Goal: Navigation & Orientation: Find specific page/section

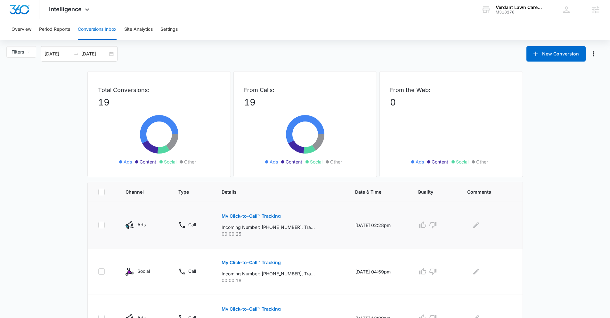
click at [252, 216] on p "My Click-to-Call™ Tracking" at bounding box center [251, 216] width 59 height 4
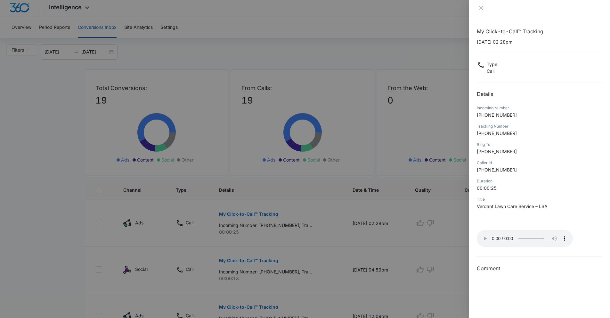
scroll to position [137, 0]
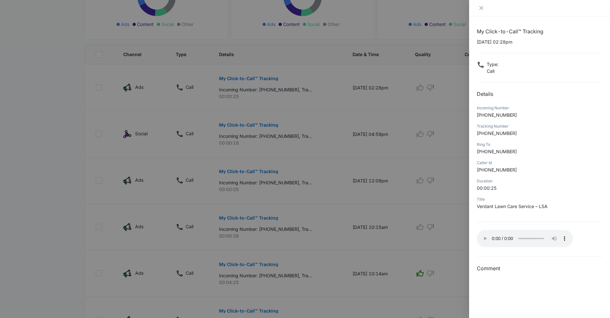
click at [425, 93] on div at bounding box center [305, 159] width 610 height 318
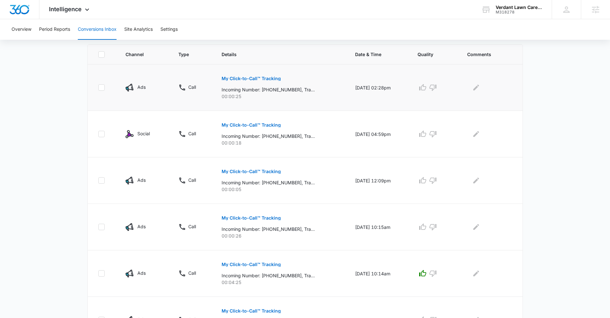
click at [261, 79] on p "My Click-to-Call™ Tracking" at bounding box center [251, 78] width 59 height 4
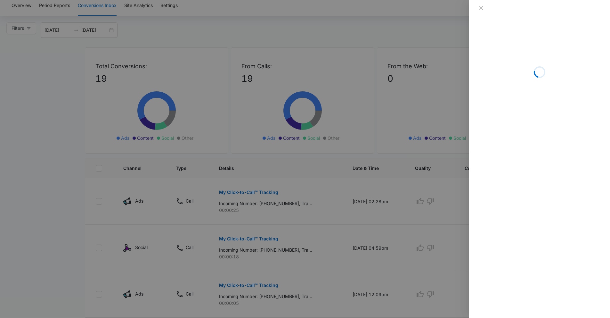
scroll to position [0, 0]
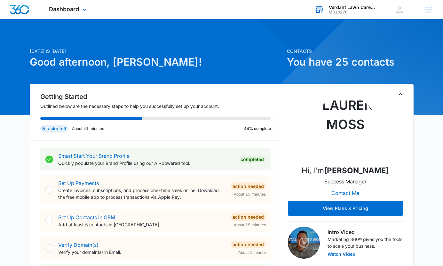
click at [359, 13] on div "M318278" at bounding box center [352, 12] width 47 height 4
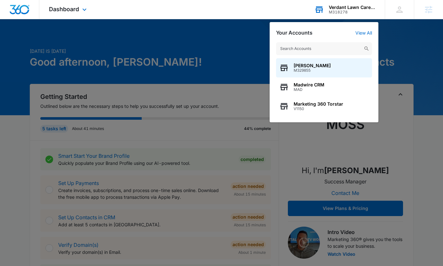
click at [330, 47] on input "text" at bounding box center [324, 48] width 96 height 13
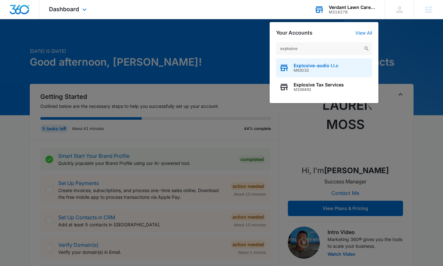
type input "explosive"
click at [337, 66] on span "Explosive-audio l.l.c" at bounding box center [316, 65] width 45 height 5
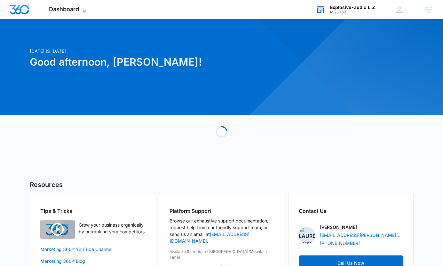
click at [76, 9] on span "Dashboard" at bounding box center [64, 9] width 30 height 7
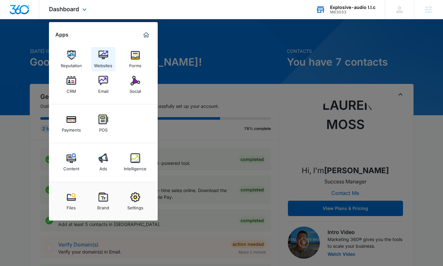
click at [106, 56] on img at bounding box center [104, 55] width 10 height 10
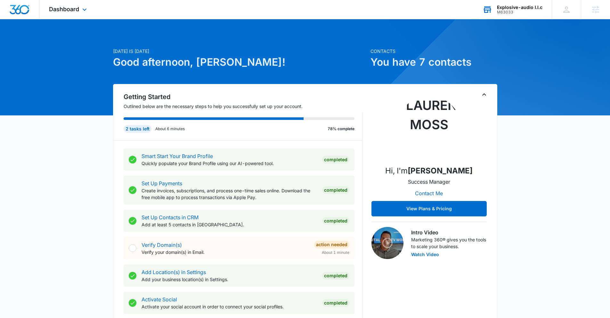
click at [507, 8] on div "Explosive-audio l.l.c" at bounding box center [519, 7] width 45 height 5
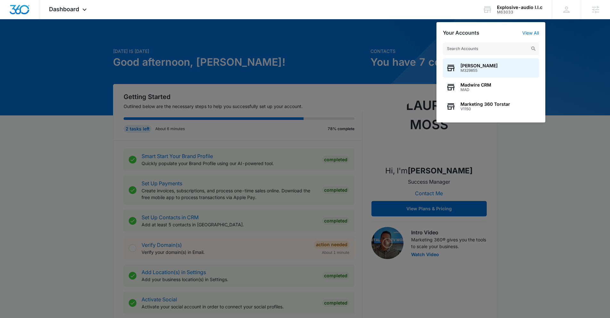
drag, startPoint x: 260, startPoint y: 49, endPoint x: 262, endPoint y: 57, distance: 7.5
click at [261, 58] on div at bounding box center [305, 159] width 610 height 318
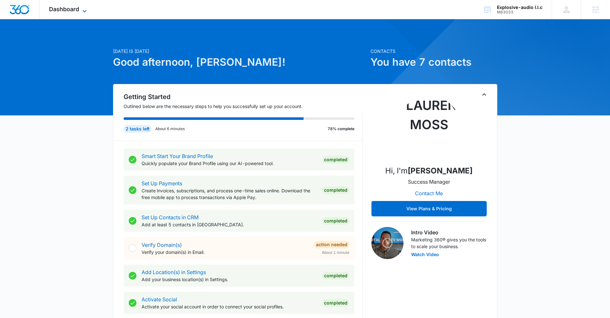
click at [68, 12] on span "Dashboard" at bounding box center [64, 9] width 30 height 7
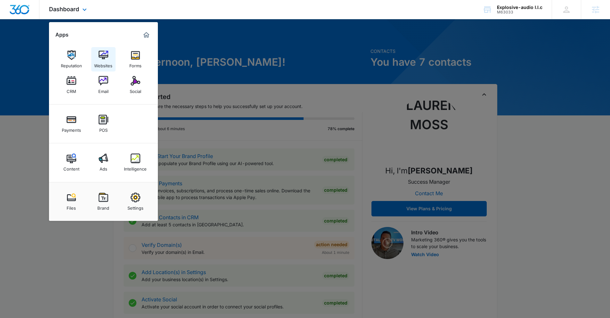
click at [98, 54] on link "Websites" at bounding box center [103, 59] width 24 height 24
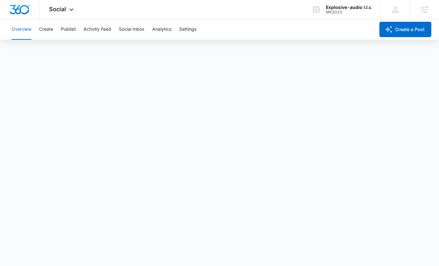
scroll to position [2, 0]
click at [47, 35] on button "Create" at bounding box center [46, 29] width 14 height 20
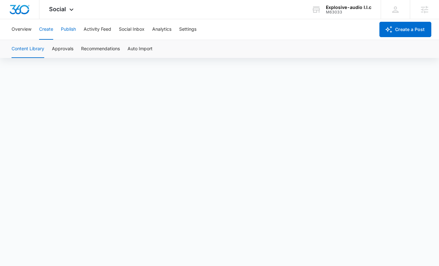
click at [67, 24] on button "Publish" at bounding box center [68, 29] width 15 height 20
click at [97, 28] on button "Activity Feed" at bounding box center [98, 29] width 28 height 20
click at [136, 26] on button "Social Inbox" at bounding box center [132, 29] width 26 height 20
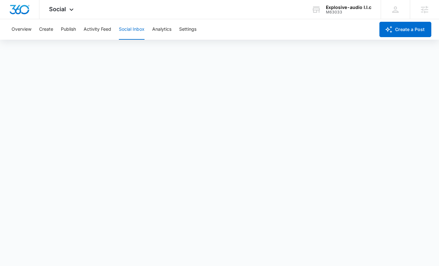
scroll to position [2, 0]
click at [163, 27] on button "Analytics" at bounding box center [161, 29] width 19 height 20
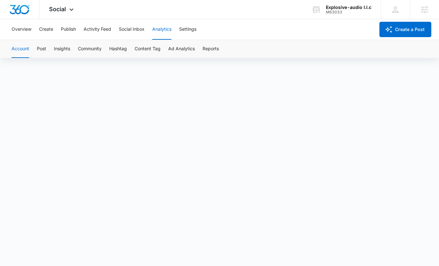
scroll to position [4, 0]
click at [56, 48] on button "Insights" at bounding box center [62, 49] width 16 height 18
click at [97, 46] on button "Community" at bounding box center [90, 49] width 24 height 18
click at [45, 49] on button "Post" at bounding box center [41, 49] width 9 height 18
click at [204, 51] on button "Reports" at bounding box center [210, 49] width 16 height 18
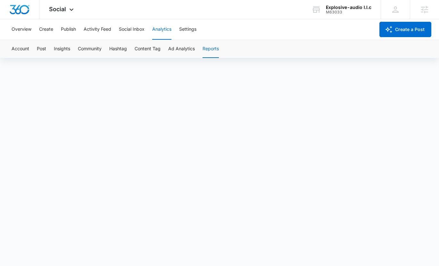
scroll to position [1, 0]
click at [183, 46] on button "Ad Analytics" at bounding box center [181, 49] width 27 height 18
click at [138, 29] on button "Social Inbox" at bounding box center [132, 29] width 26 height 20
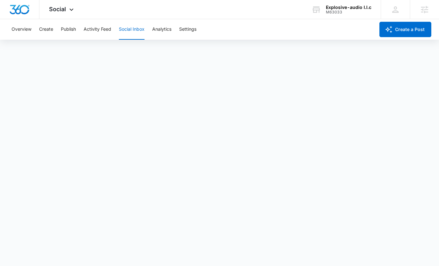
scroll to position [2, 0]
click at [87, 23] on button "Activity Feed" at bounding box center [98, 29] width 28 height 20
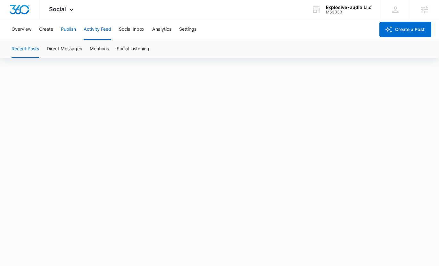
click at [65, 23] on button "Publish" at bounding box center [68, 29] width 15 height 20
click at [16, 24] on button "Overview" at bounding box center [22, 29] width 20 height 20
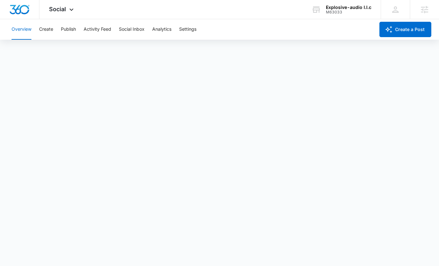
click at [173, 26] on div "Overview Create Publish Activity Feed Social Inbox Analytics Settings" at bounding box center [191, 29] width 367 height 20
click at [168, 27] on button "Analytics" at bounding box center [161, 29] width 19 height 20
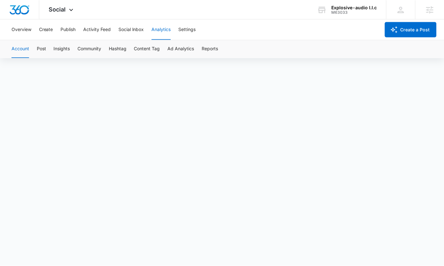
scroll to position [4, 0]
drag, startPoint x: 349, startPoint y: 14, endPoint x: 334, endPoint y: 14, distance: 15.0
click at [334, 14] on div "M63033" at bounding box center [353, 12] width 45 height 4
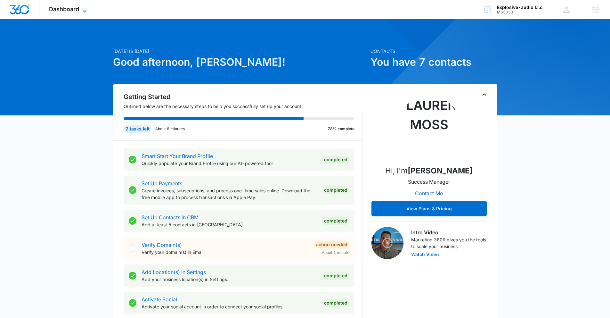
click at [64, 7] on span "Dashboard" at bounding box center [64, 9] width 30 height 7
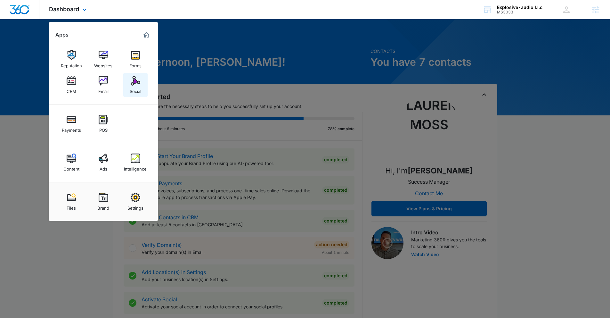
click at [131, 82] on img at bounding box center [136, 81] width 10 height 10
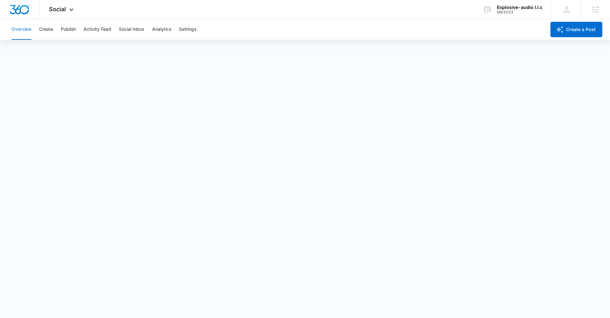
scroll to position [2, 0]
click at [50, 13] on div "Social Apps Reputation Websites Forms CRM Email Social Payments POS Content Ads…" at bounding box center [61, 9] width 45 height 19
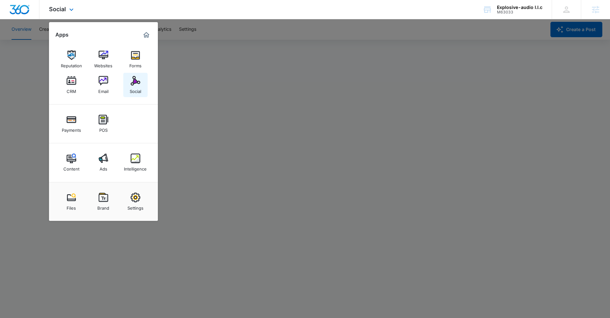
click at [125, 84] on link "Social" at bounding box center [135, 85] width 24 height 24
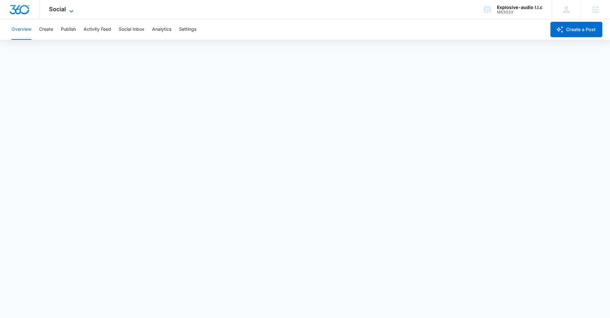
click at [66, 7] on span "Social" at bounding box center [57, 9] width 17 height 7
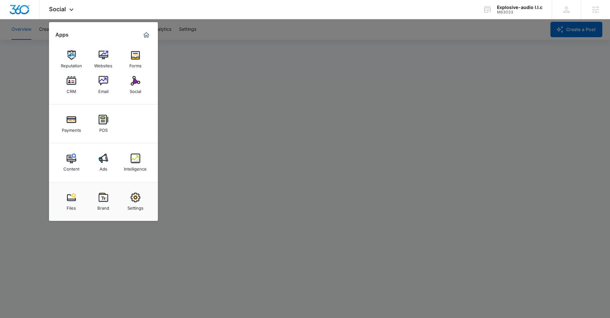
click at [319, 201] on div at bounding box center [305, 159] width 610 height 318
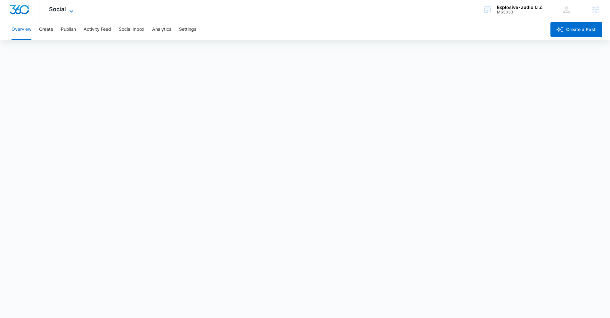
drag, startPoint x: 64, startPoint y: 17, endPoint x: 63, endPoint y: 8, distance: 9.7
click at [64, 16] on div "Social Apps Reputation Websites Forms CRM Email Social Payments POS Content Ads…" at bounding box center [61, 9] width 45 height 19
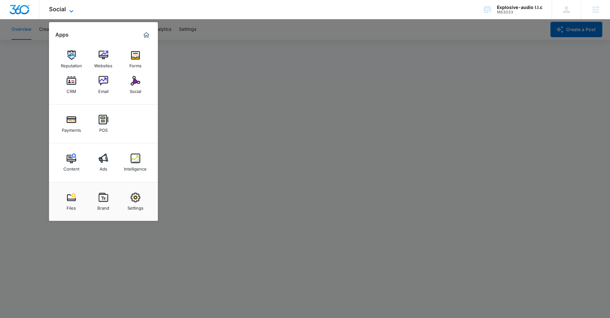
click at [63, 8] on span "Social" at bounding box center [57, 9] width 17 height 7
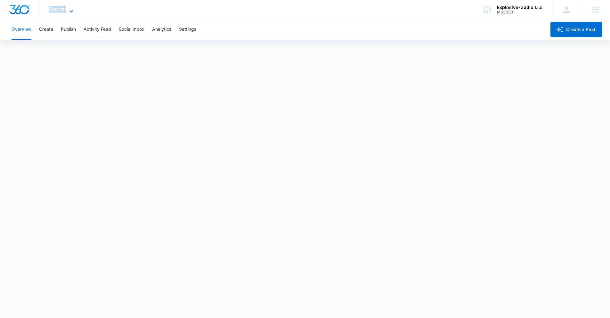
click at [63, 8] on span "Social" at bounding box center [57, 9] width 17 height 7
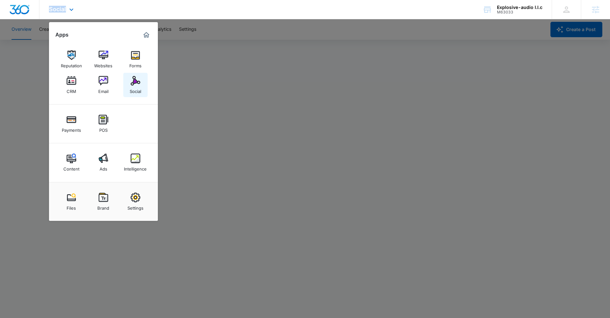
click at [132, 83] on img at bounding box center [136, 81] width 10 height 10
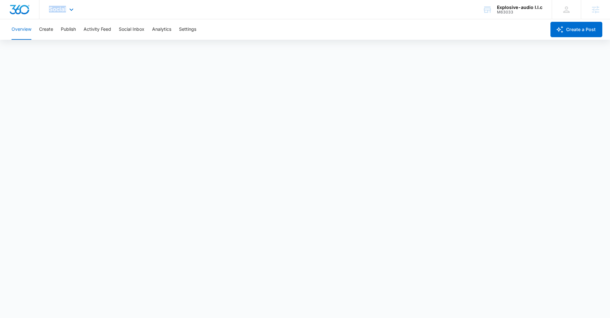
scroll to position [0, 0]
click at [119, 29] on div "Overview Create Publish Activity Feed Social Inbox Analytics Settings" at bounding box center [277, 29] width 538 height 20
click at [155, 31] on button "Analytics" at bounding box center [161, 29] width 19 height 20
click at [55, 51] on button "Insights" at bounding box center [62, 49] width 16 height 18
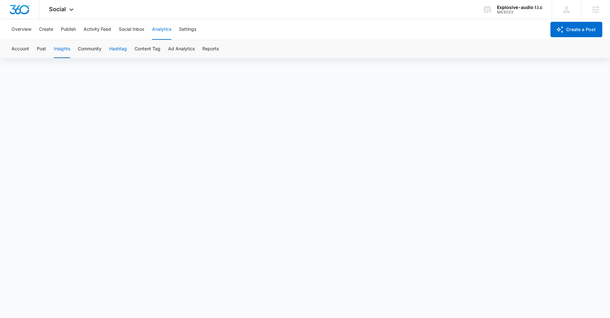
click at [119, 48] on button "Hashtag" at bounding box center [118, 49] width 18 height 18
click at [144, 49] on button "Content Tag" at bounding box center [147, 49] width 26 height 18
click at [185, 49] on button "Ad Analytics" at bounding box center [181, 49] width 27 height 18
click at [98, 46] on button "Community" at bounding box center [90, 49] width 24 height 18
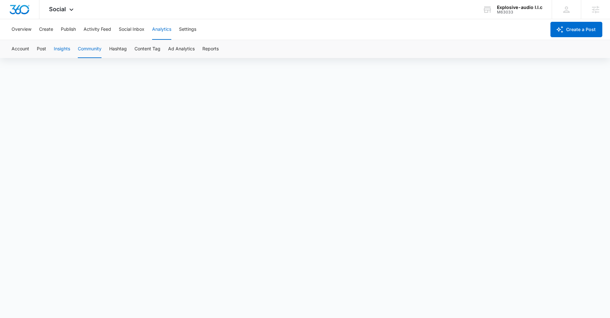
click at [57, 48] on button "Insights" at bounding box center [62, 49] width 16 height 18
click at [37, 47] on button "Post" at bounding box center [41, 49] width 9 height 18
drag, startPoint x: 65, startPoint y: 8, endPoint x: 87, endPoint y: 34, distance: 34.3
click at [65, 8] on span "Social" at bounding box center [57, 9] width 17 height 7
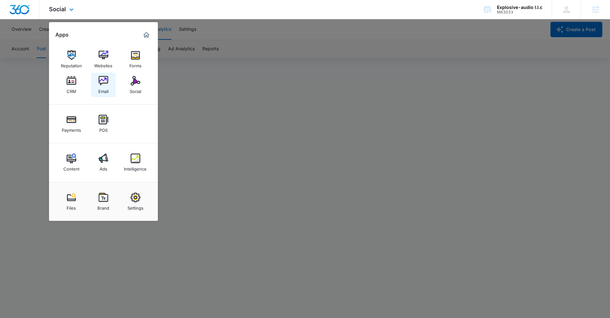
click at [100, 77] on img at bounding box center [104, 81] width 10 height 10
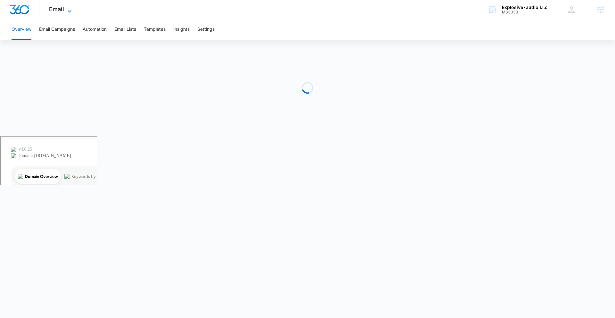
click at [67, 9] on icon at bounding box center [70, 11] width 8 height 8
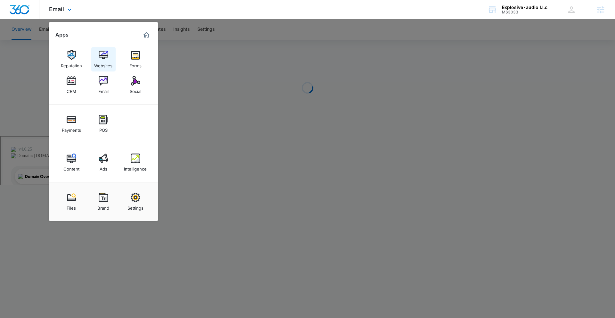
click at [105, 62] on div "Websites" at bounding box center [103, 64] width 18 height 8
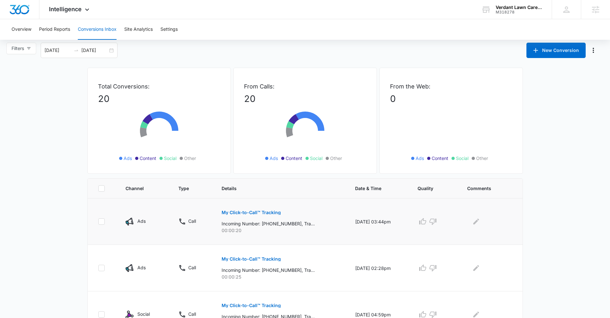
scroll to position [8, 0]
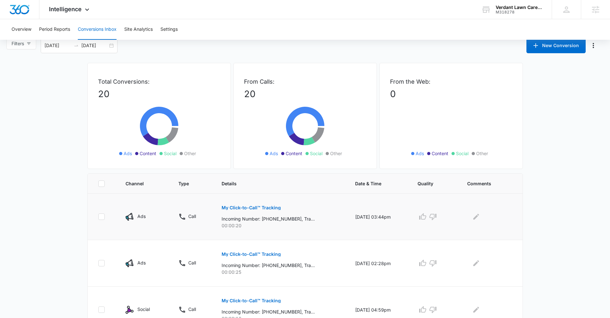
click at [245, 206] on p "My Click-to-Call™ Tracking" at bounding box center [251, 207] width 59 height 4
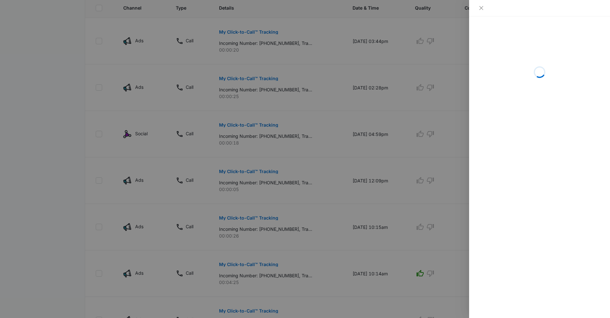
scroll to position [252, 0]
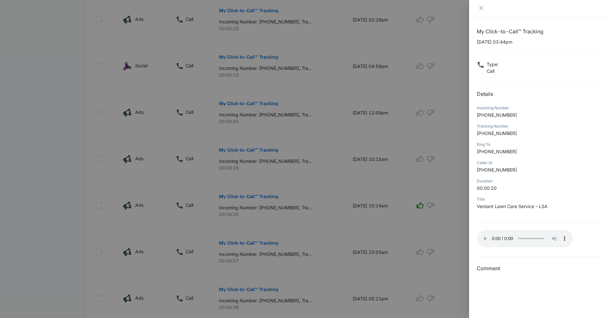
drag, startPoint x: 293, startPoint y: 91, endPoint x: 288, endPoint y: 76, distance: 15.3
click at [292, 90] on div at bounding box center [305, 159] width 610 height 318
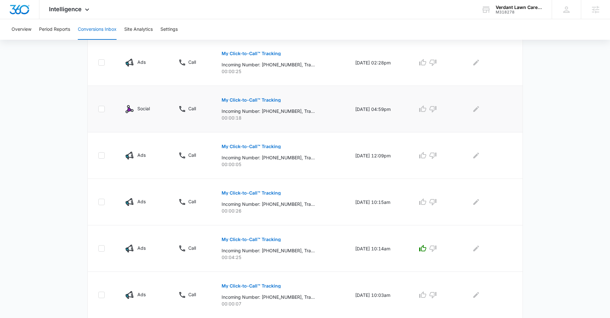
scroll to position [129, 0]
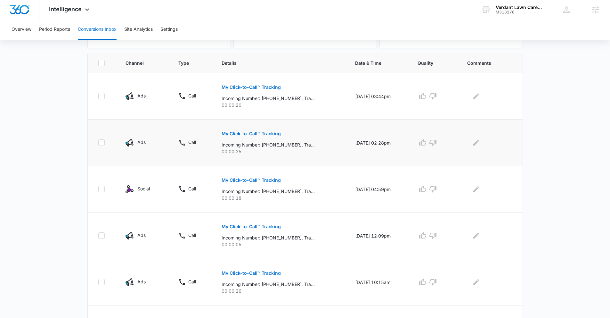
click at [260, 132] on p "My Click-to-Call™ Tracking" at bounding box center [251, 133] width 59 height 4
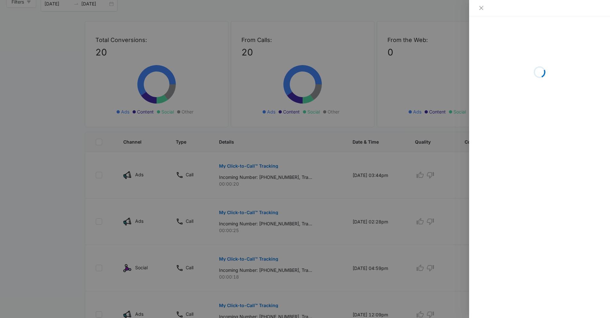
scroll to position [0, 0]
